Goal: Transaction & Acquisition: Purchase product/service

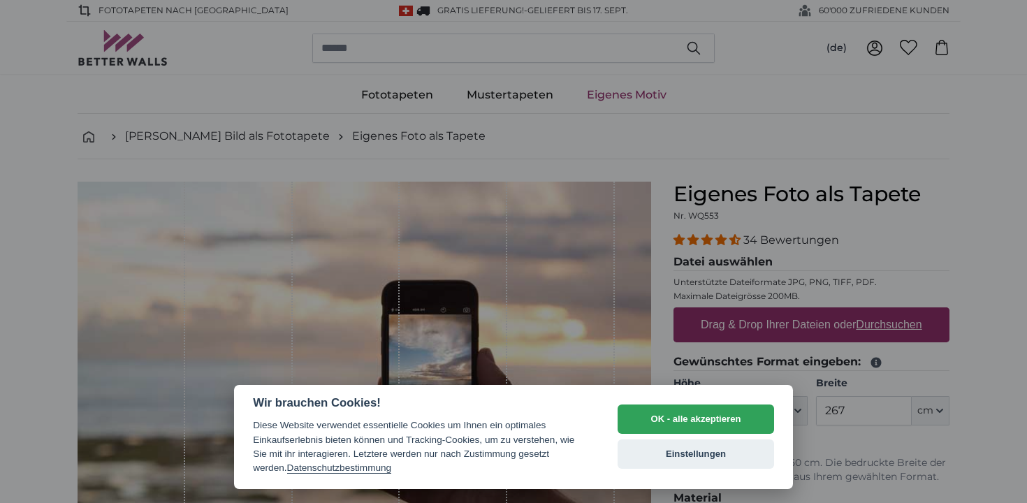
click at [665, 411] on button "OK - alle akzeptieren" at bounding box center [696, 418] width 156 height 29
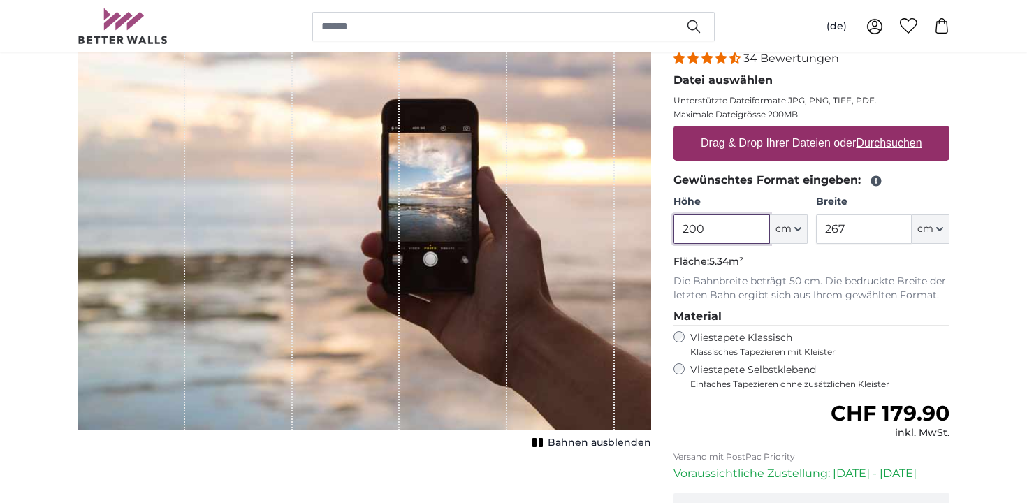
scroll to position [254, 0]
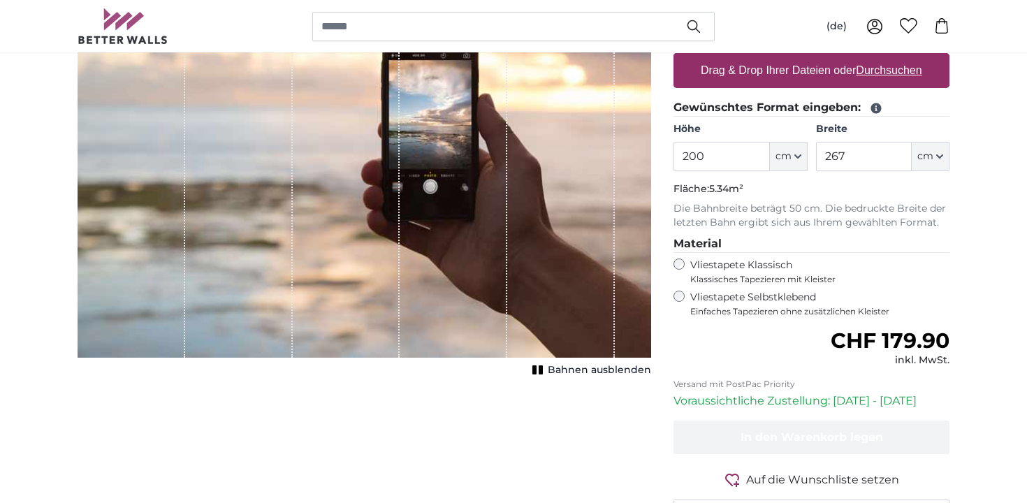
click at [690, 300] on label "Vliestapete Selbstklebend Einfaches Tapezieren ohne zusätzlichen Kleister" at bounding box center [819, 304] width 259 height 27
click at [689, 270] on div "Vliestapete Klassisch Klassisches Tapezieren mit Kleister" at bounding box center [811, 271] width 276 height 27
click at [685, 260] on div "Vliestapete Klassisch Klassisches Tapezieren mit Kleister" at bounding box center [811, 271] width 276 height 27
click at [683, 288] on fieldset "Material Vliestapete Klassisch Klassisches Tapezieren mit Kleister Vliestapete …" at bounding box center [811, 276] width 276 height 82
click at [687, 265] on div "Vliestapete Klassisch Klassisches Tapezieren mit Kleister" at bounding box center [811, 271] width 276 height 27
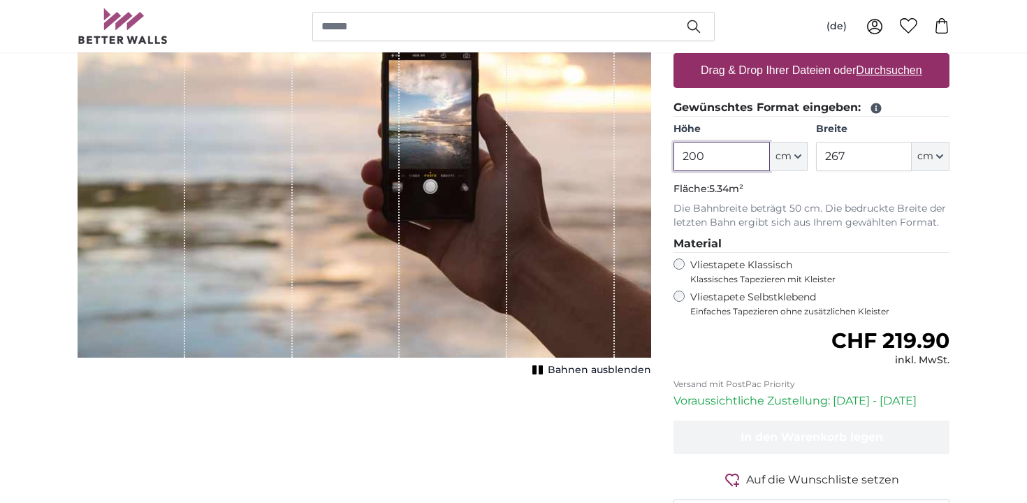
click at [723, 163] on input "200" at bounding box center [721, 156] width 96 height 29
click at [733, 159] on input "200" at bounding box center [721, 156] width 96 height 29
type input "205"
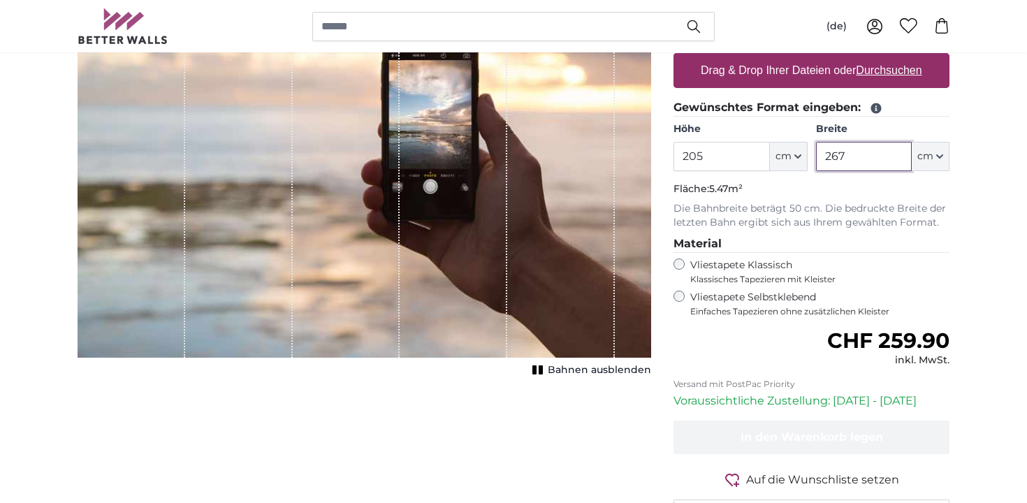
click at [849, 159] on input "267" at bounding box center [864, 156] width 96 height 29
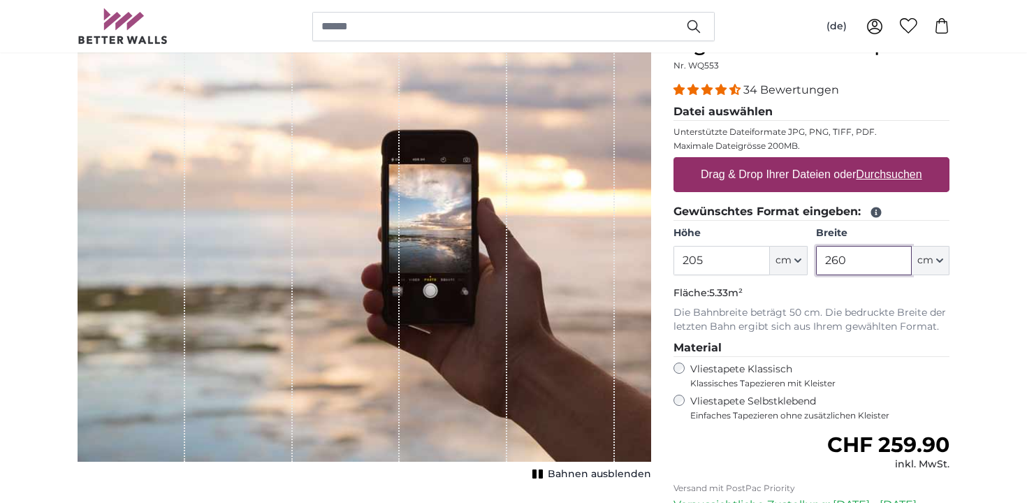
scroll to position [148, 0]
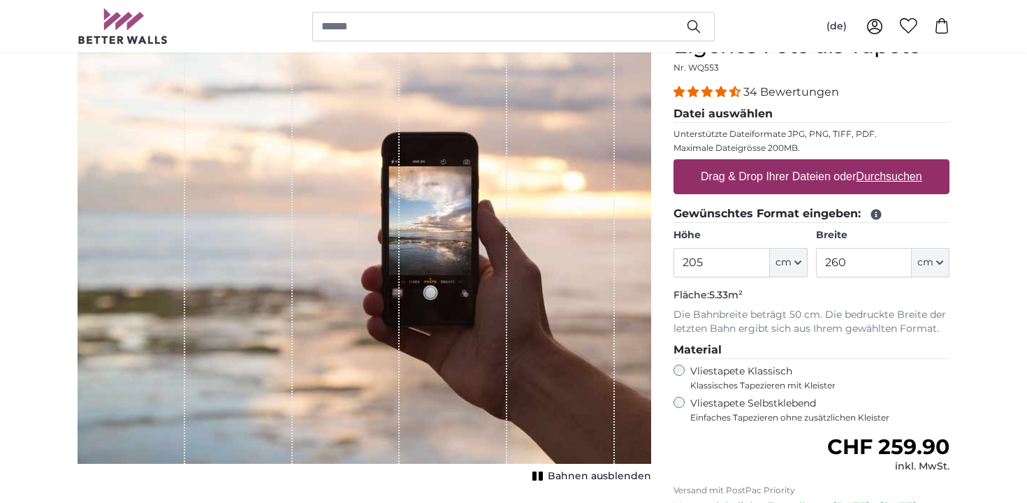
click at [543, 472] on rect "1 of 1" at bounding box center [541, 476] width 4 height 9
click at [543, 472] on icon "1 of 1" at bounding box center [539, 476] width 14 height 10
click at [543, 472] on rect "1 of 1" at bounding box center [541, 476] width 4 height 9
click at [543, 472] on icon "1 of 1" at bounding box center [539, 476] width 14 height 10
click at [543, 472] on rect "1 of 1" at bounding box center [541, 476] width 4 height 9
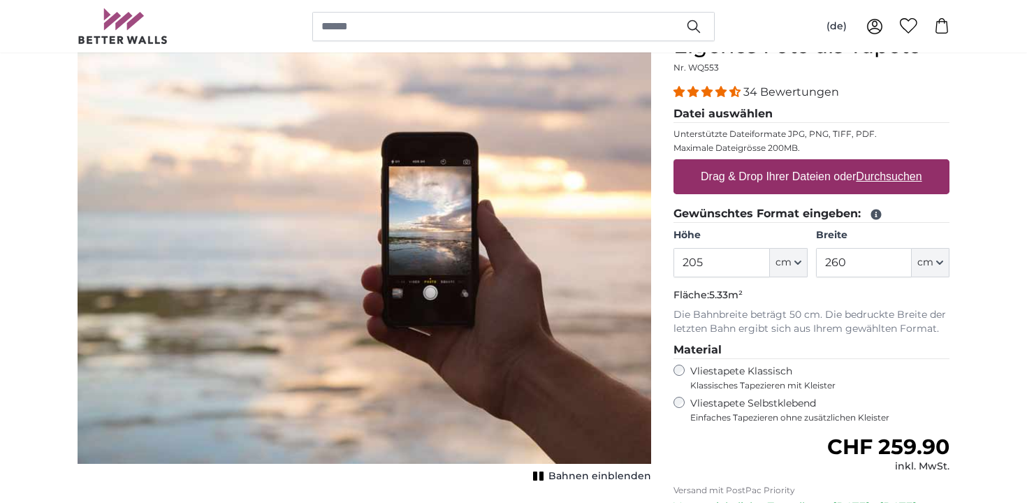
click at [543, 472] on icon "1 of 1" at bounding box center [539, 476] width 14 height 10
click at [543, 472] on rect "1 of 1" at bounding box center [541, 476] width 4 height 9
click at [543, 472] on icon "1 of 1" at bounding box center [539, 476] width 14 height 10
click at [543, 472] on rect "1 of 1" at bounding box center [541, 476] width 4 height 9
click at [543, 472] on icon "1 of 1" at bounding box center [539, 476] width 14 height 10
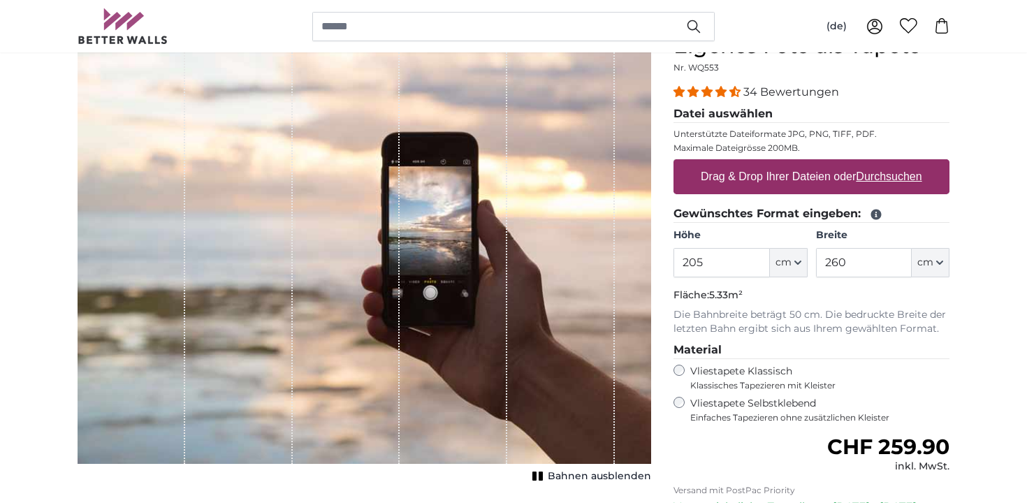
click at [543, 472] on rect "1 of 1" at bounding box center [541, 476] width 4 height 9
click at [543, 472] on icon "1 of 1" at bounding box center [539, 476] width 14 height 10
click at [543, 472] on rect "1 of 1" at bounding box center [541, 476] width 4 height 9
click at [543, 472] on icon "1 of 1" at bounding box center [539, 476] width 14 height 10
click at [543, 472] on rect "1 of 1" at bounding box center [541, 476] width 4 height 9
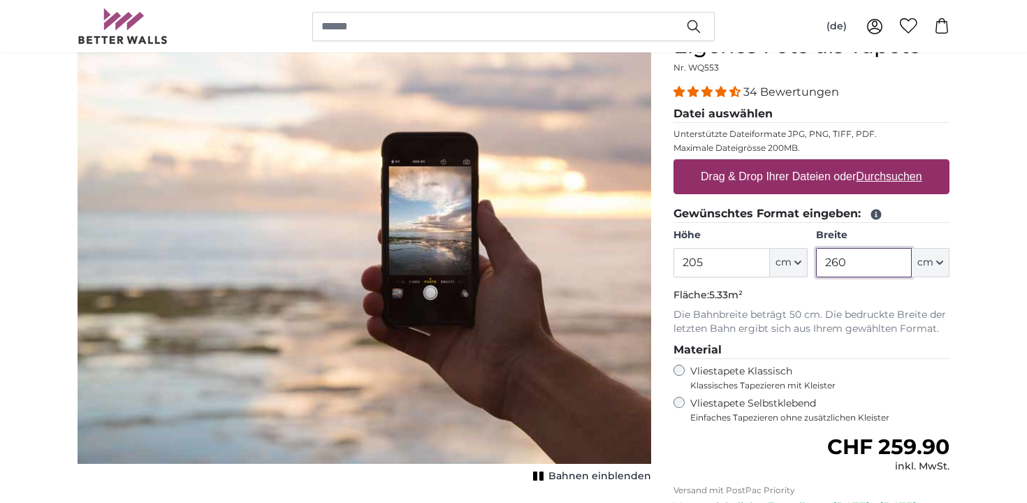
click at [881, 249] on input "260" at bounding box center [864, 262] width 96 height 29
click at [877, 261] on input "260" at bounding box center [864, 262] width 96 height 29
click at [745, 267] on input "205" at bounding box center [721, 262] width 96 height 29
click at [852, 265] on input "270" at bounding box center [864, 262] width 96 height 29
click at [863, 265] on input "270" at bounding box center [864, 262] width 96 height 29
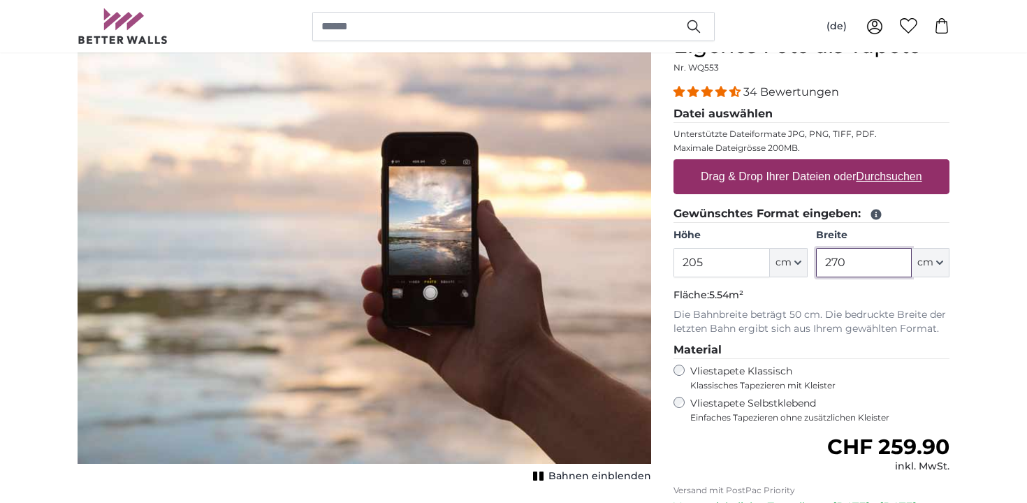
click at [863, 265] on input "270" at bounding box center [864, 262] width 96 height 29
type input "300"
click at [870, 305] on fieldset "Gewünschtes Format eingeben: Höhe 205 ft cm Centimeter (cm) Inches (inch) Feet …" at bounding box center [811, 270] width 276 height 131
